Goal: Information Seeking & Learning: Stay updated

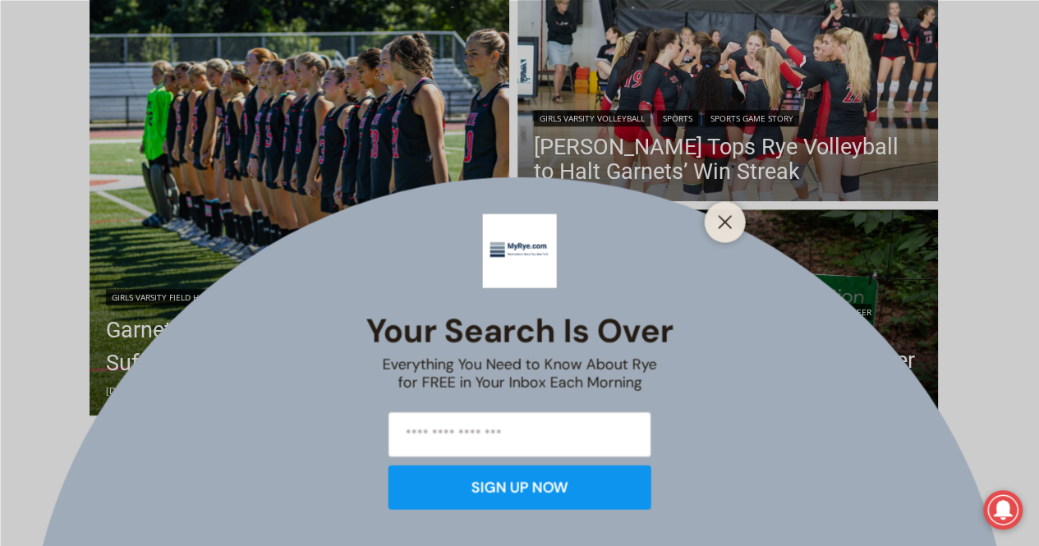
click at [700, 373] on div "Your Search is Over Everything You Need to Know About Rye for FREE in Your Inbo…" at bounding box center [519, 273] width 1039 height 546
click at [719, 216] on line "Close" at bounding box center [724, 221] width 11 height 11
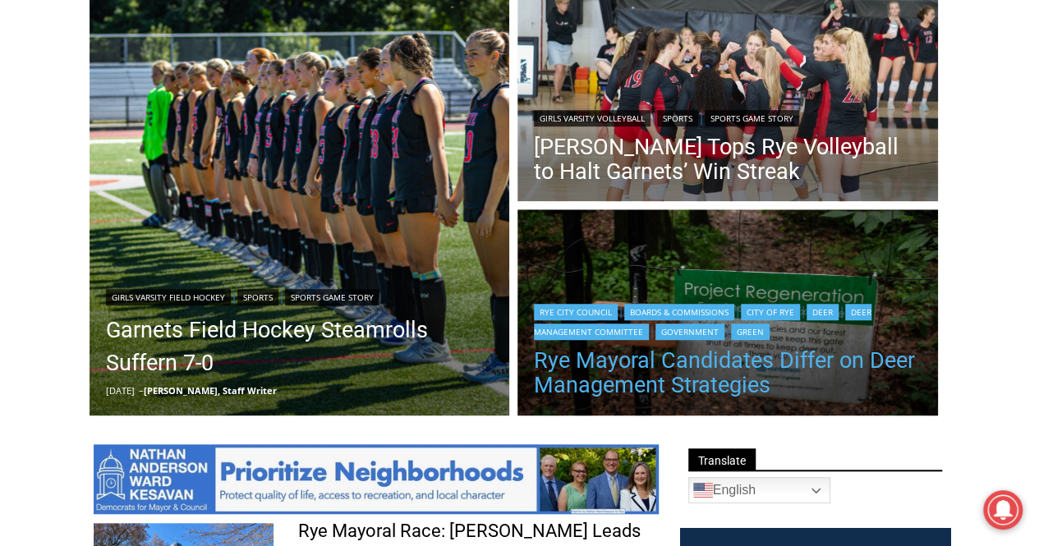
click at [649, 372] on link "Rye Mayoral Candidates Differ on Deer Management Strategies" at bounding box center [728, 372] width 388 height 49
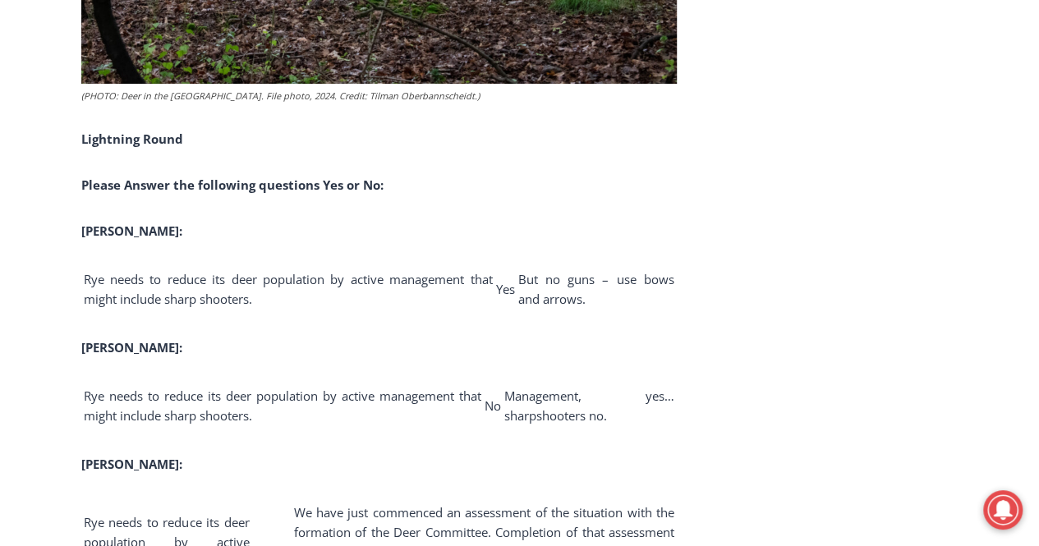
scroll to position [3337, 0]
